Goal: Task Accomplishment & Management: Manage account settings

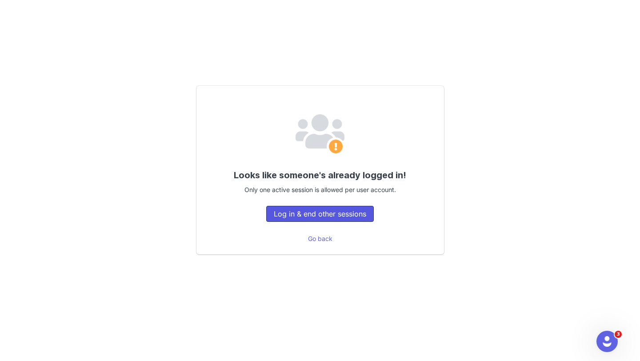
click at [309, 212] on button "Log in & end other sessions" at bounding box center [319, 214] width 107 height 16
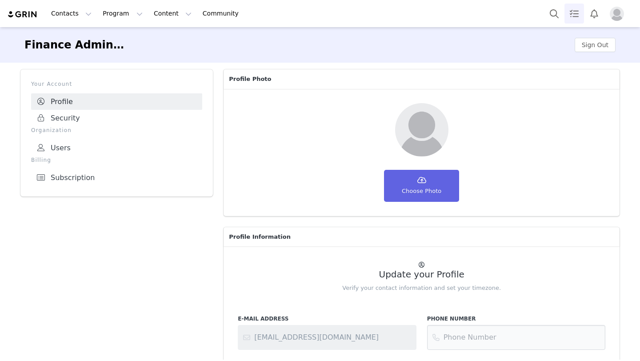
select select "America/Los_Angeles"
click at [197, 9] on link "Community Community" at bounding box center [222, 14] width 51 height 20
click at [107, 17] on button "Program Program" at bounding box center [122, 14] width 51 height 20
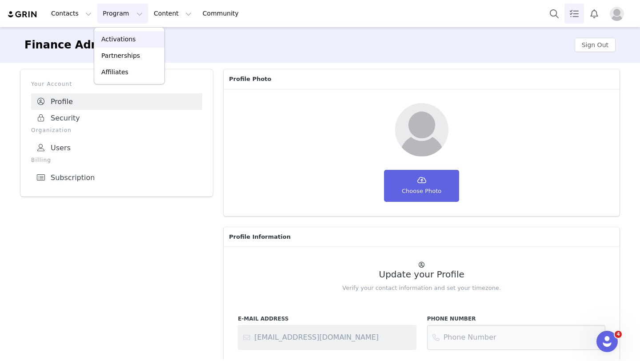
click at [111, 41] on p "Activations" at bounding box center [118, 39] width 34 height 9
click at [58, 105] on link "Profile" at bounding box center [116, 101] width 171 height 16
click at [62, 14] on button "Contacts Contacts" at bounding box center [71, 14] width 51 height 20
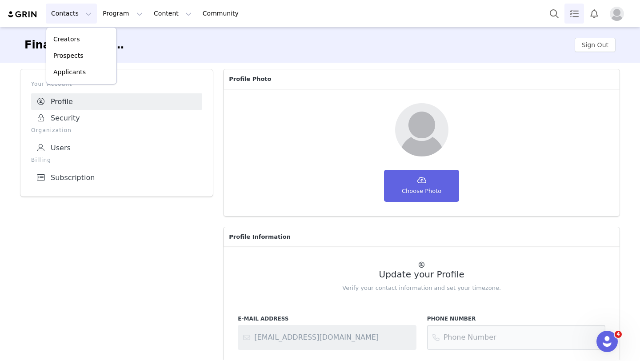
click at [28, 18] on img at bounding box center [22, 14] width 31 height 8
click at [65, 14] on button "Contacts Contacts" at bounding box center [71, 14] width 51 height 20
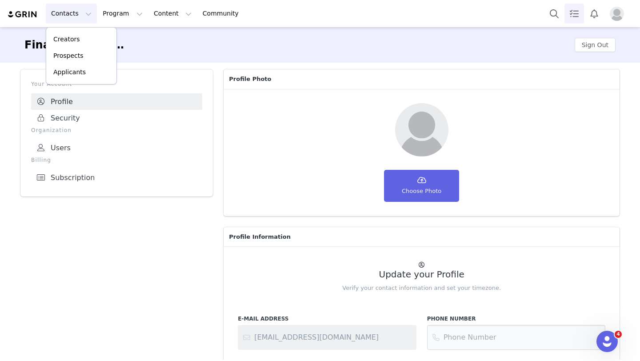
click at [17, 17] on img at bounding box center [22, 14] width 31 height 8
click at [35, 6] on div "Contacts Contacts Creators Prospects Applicants Program Program Activations Par…" at bounding box center [127, 14] width 240 height 20
click at [31, 13] on img at bounding box center [22, 14] width 31 height 8
click at [27, 15] on img at bounding box center [22, 14] width 31 height 8
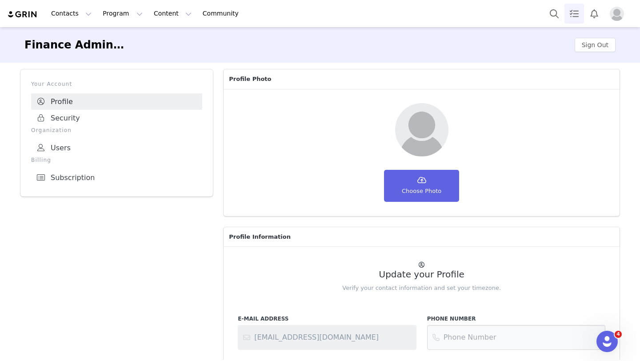
click at [27, 15] on img at bounding box center [22, 14] width 31 height 8
click at [75, 9] on button "Contacts Contacts" at bounding box center [71, 14] width 51 height 20
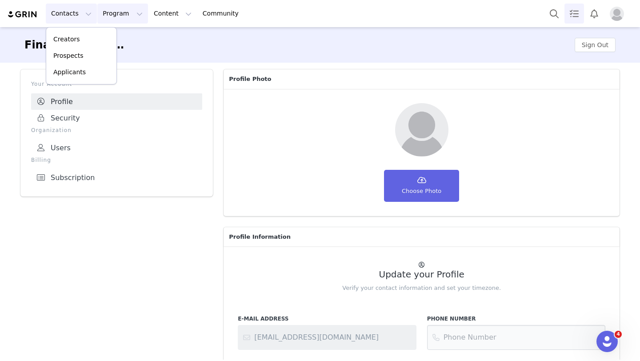
click at [116, 14] on button "Program Program" at bounding box center [122, 14] width 51 height 20
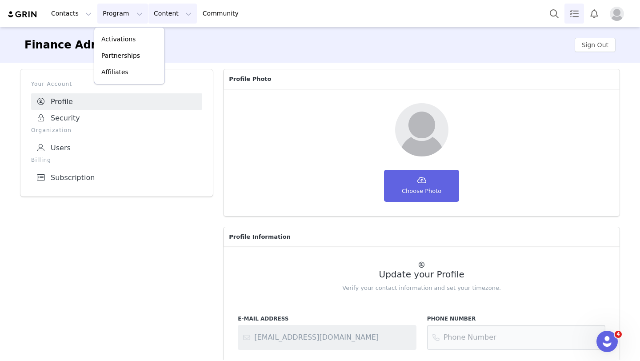
click at [163, 22] on button "Content Content" at bounding box center [172, 14] width 48 height 20
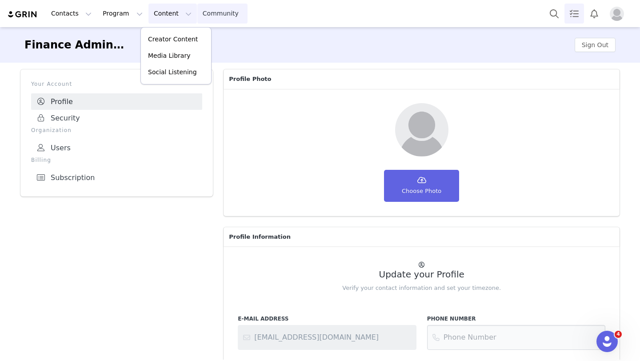
click at [209, 15] on link "Community Community" at bounding box center [222, 14] width 51 height 20
click at [619, 5] on div at bounding box center [588, 14] width 88 height 20
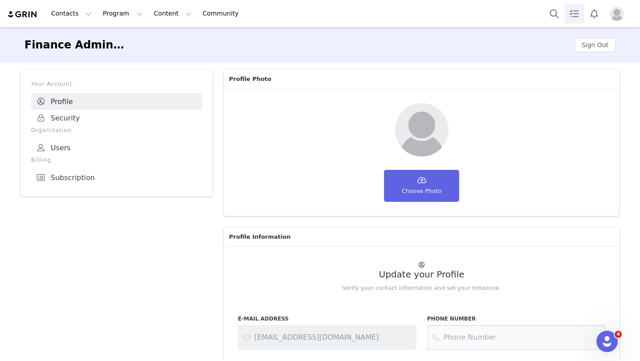
click at [616, 14] on img "Profile" at bounding box center [616, 14] width 14 height 14
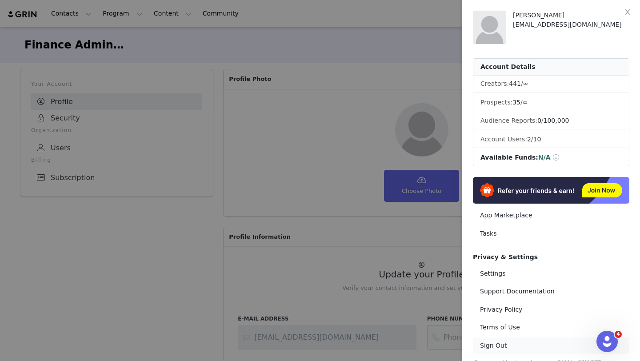
click at [491, 349] on link "Sign Out" at bounding box center [551, 345] width 156 height 16
